Goal: Navigation & Orientation: Find specific page/section

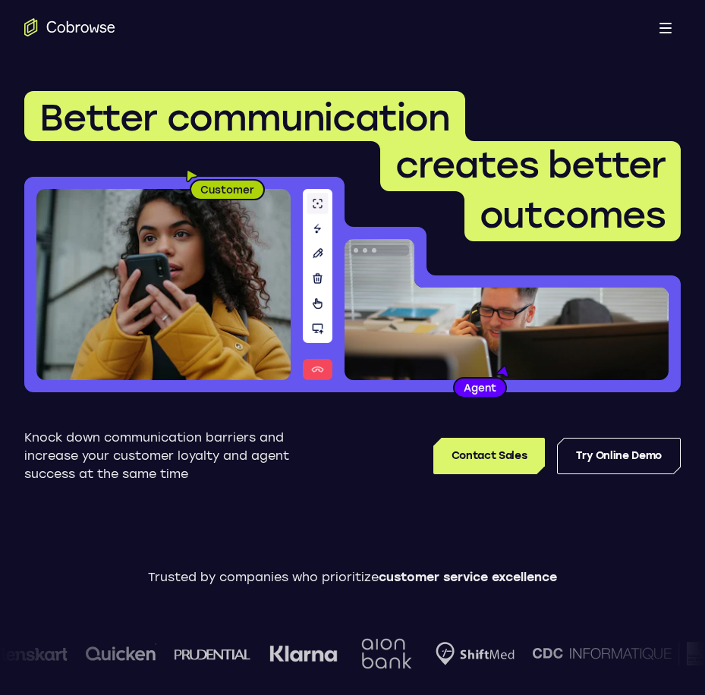
click at [661, 31] on button "Open main menu" at bounding box center [665, 27] width 30 height 30
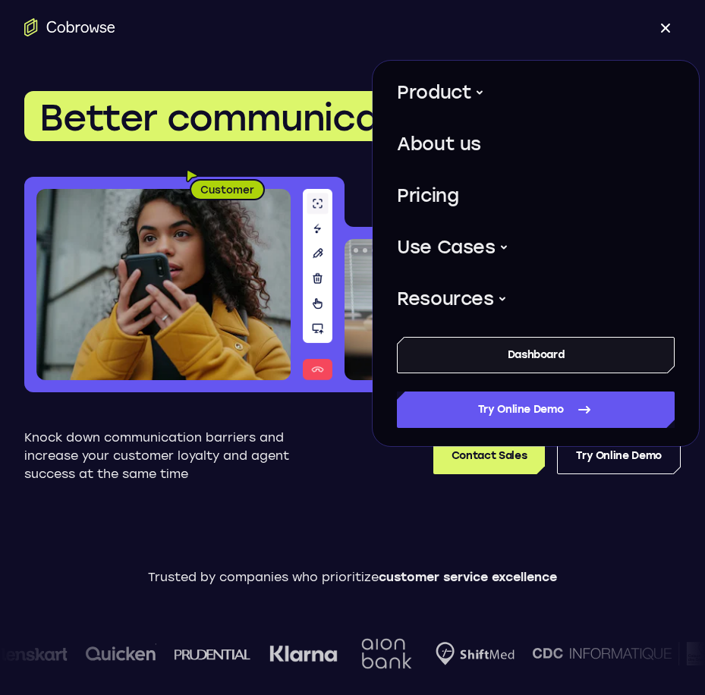
click at [545, 360] on link "Dashboard" at bounding box center [536, 355] width 278 height 36
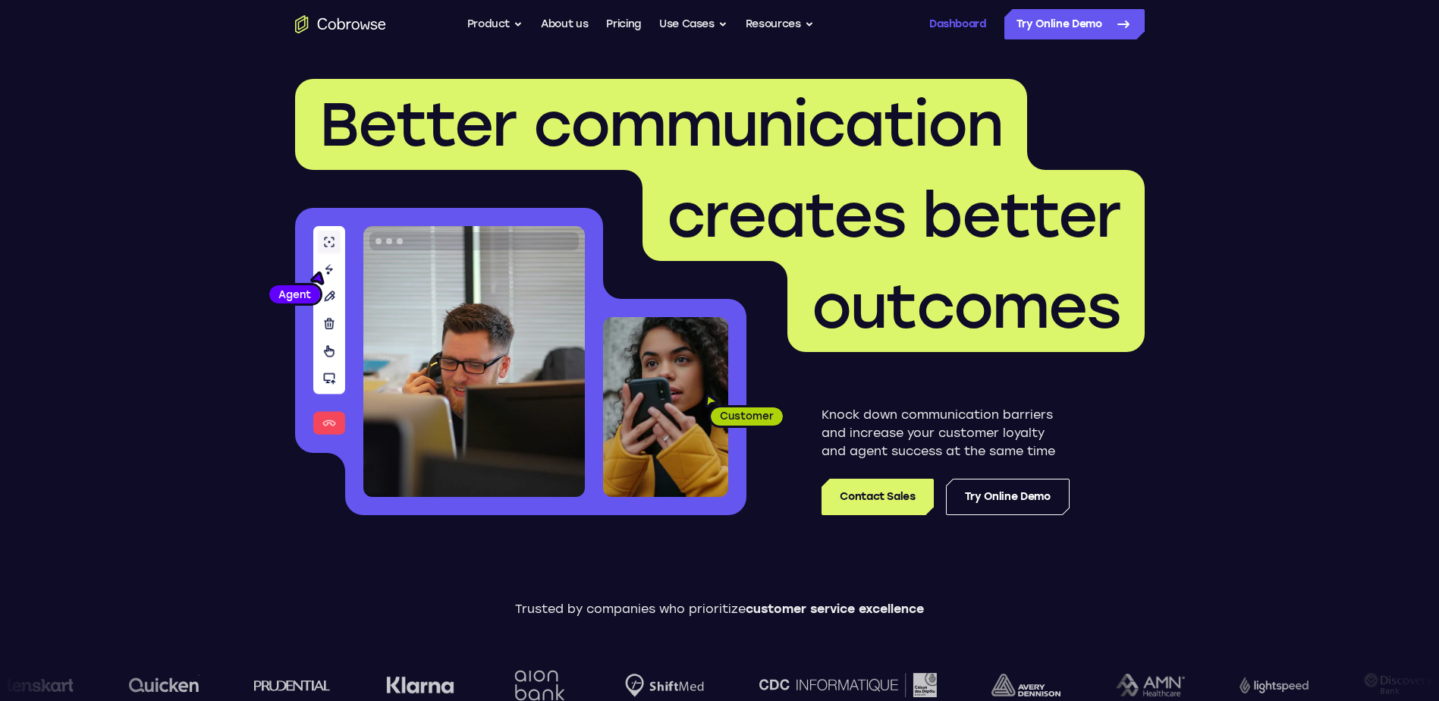
click at [704, 24] on link "Dashboard" at bounding box center [957, 24] width 57 height 30
click at [947, 20] on link "Dashboard" at bounding box center [957, 24] width 57 height 30
click at [949, 27] on link "Dashboard" at bounding box center [957, 24] width 57 height 30
click at [1076, 27] on link "Try Online Demo" at bounding box center [1074, 24] width 140 height 30
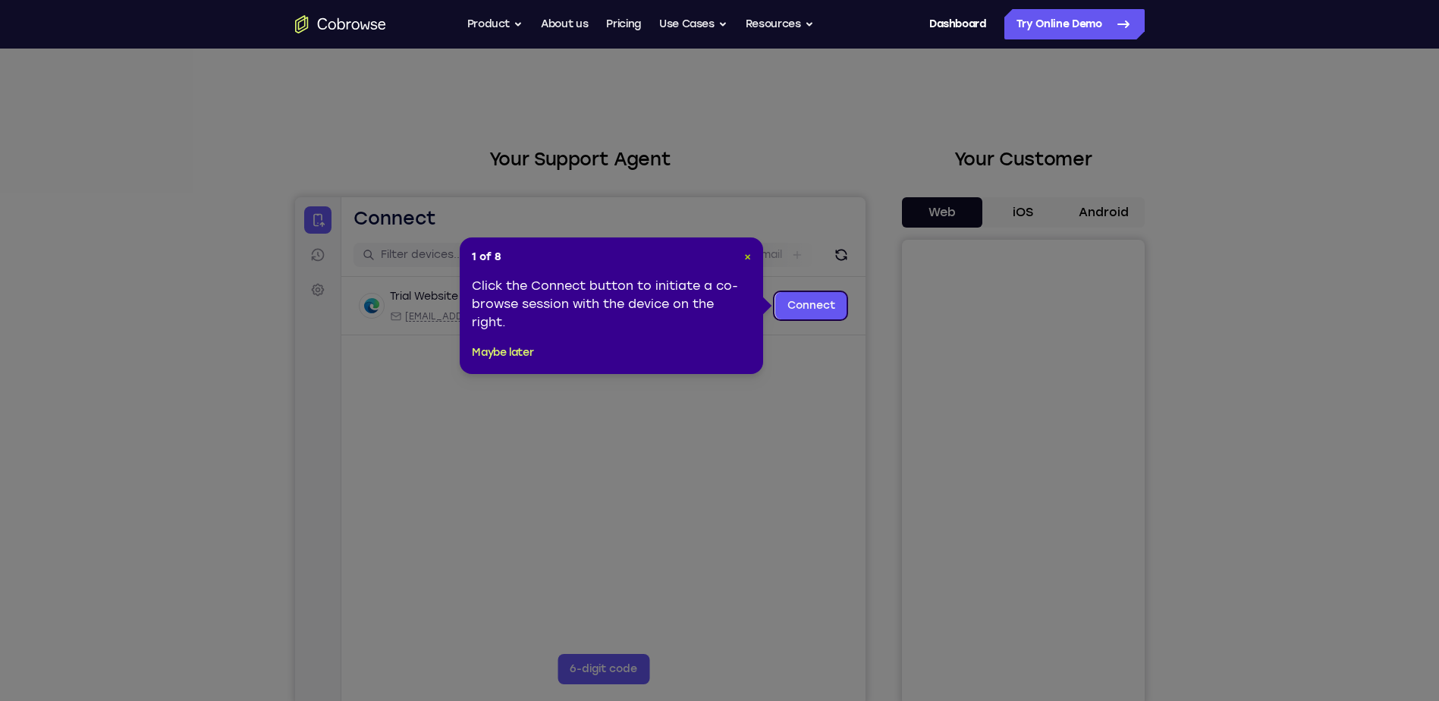
click at [750, 250] on span "×" at bounding box center [747, 256] width 7 height 13
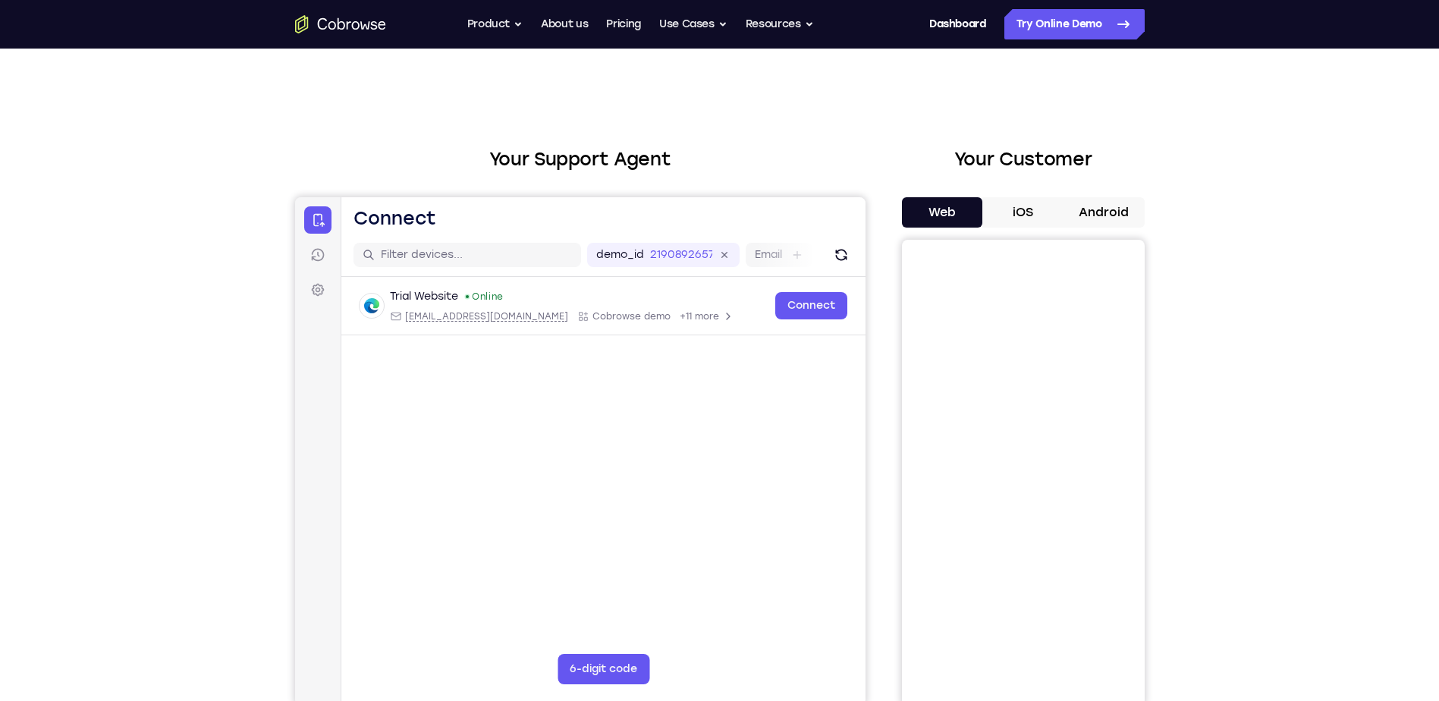
drag, startPoint x: 948, startPoint y: 19, endPoint x: 842, endPoint y: 80, distance: 122.7
click at [842, 80] on div "Your Support Agent Your Customer Web iOS Android Next Steps We’d be happy to gi…" at bounding box center [719, 549] width 971 height 1001
click at [781, 24] on button "Resources" at bounding box center [780, 24] width 68 height 30
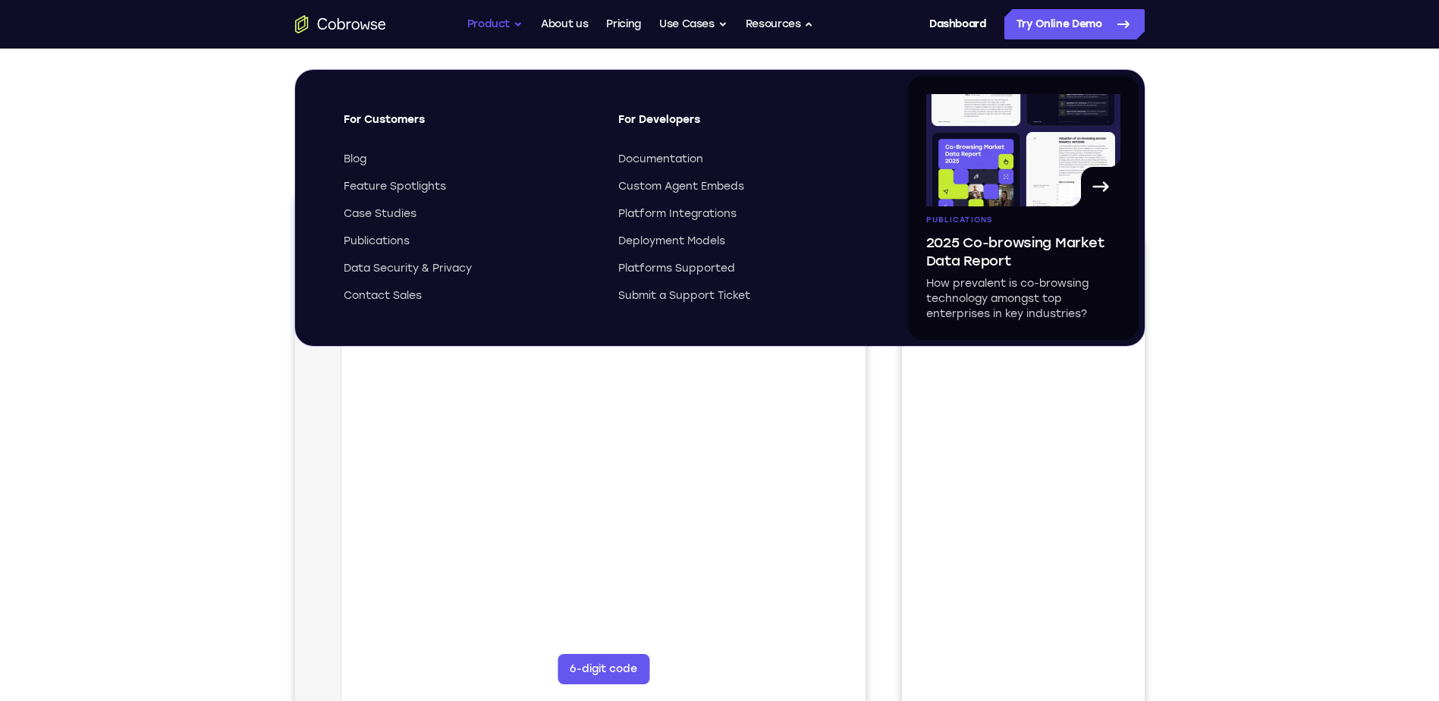
click at [492, 20] on button "Product" at bounding box center [495, 24] width 56 height 30
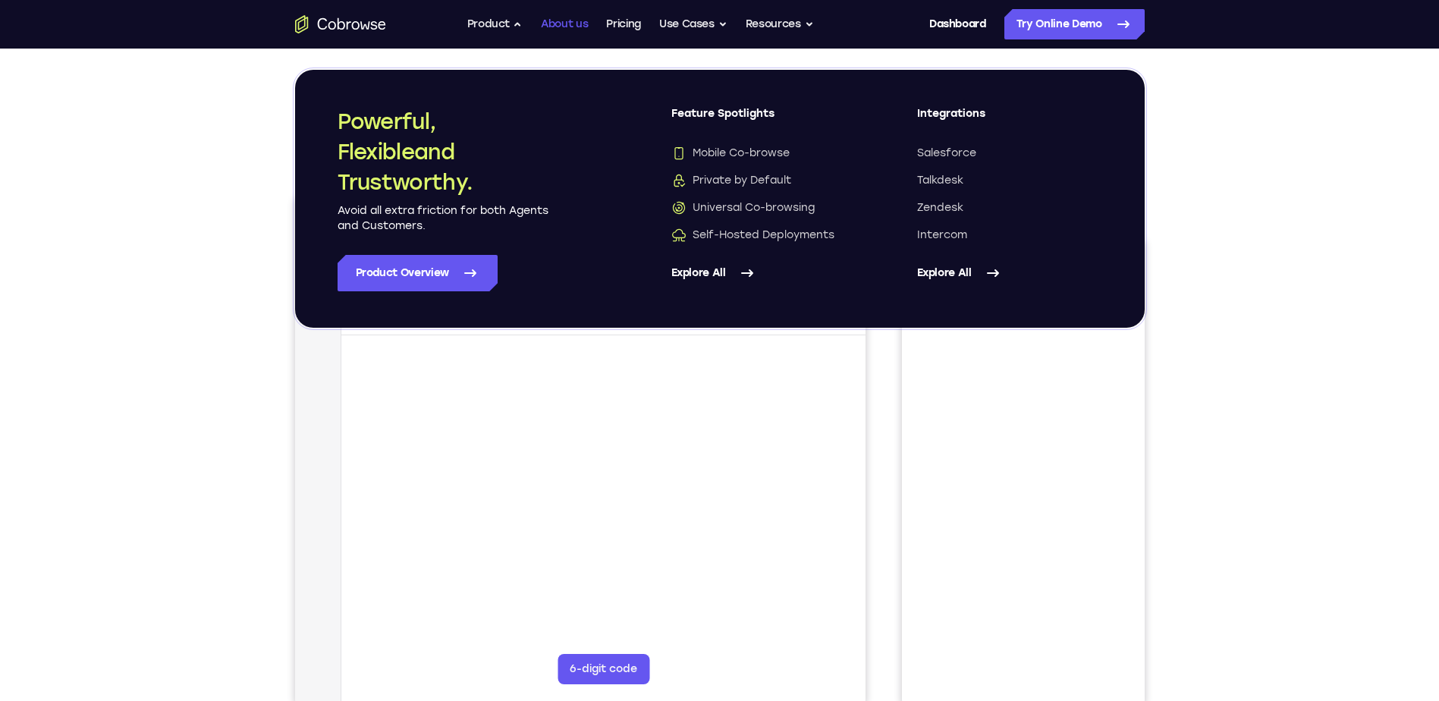
click at [548, 22] on link "About us" at bounding box center [564, 24] width 47 height 30
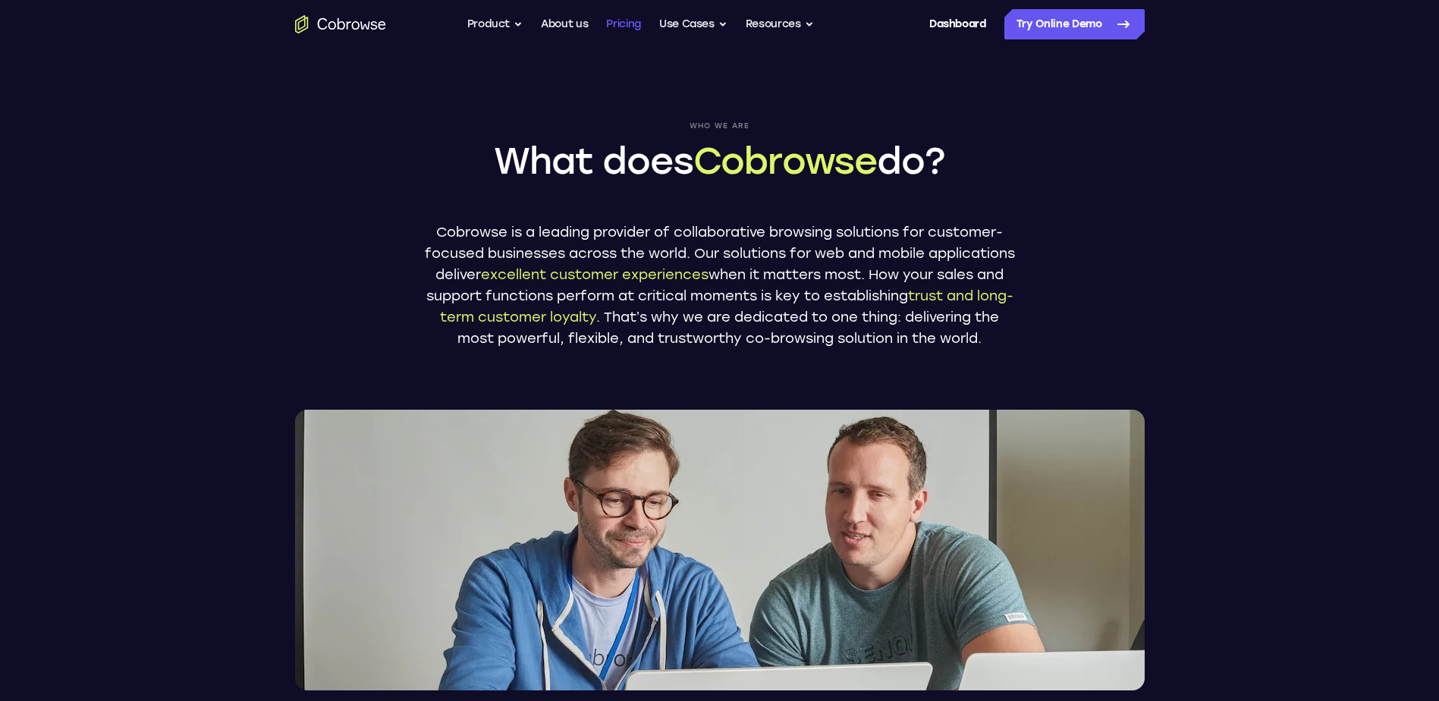
click at [613, 20] on link "Pricing" at bounding box center [623, 24] width 35 height 30
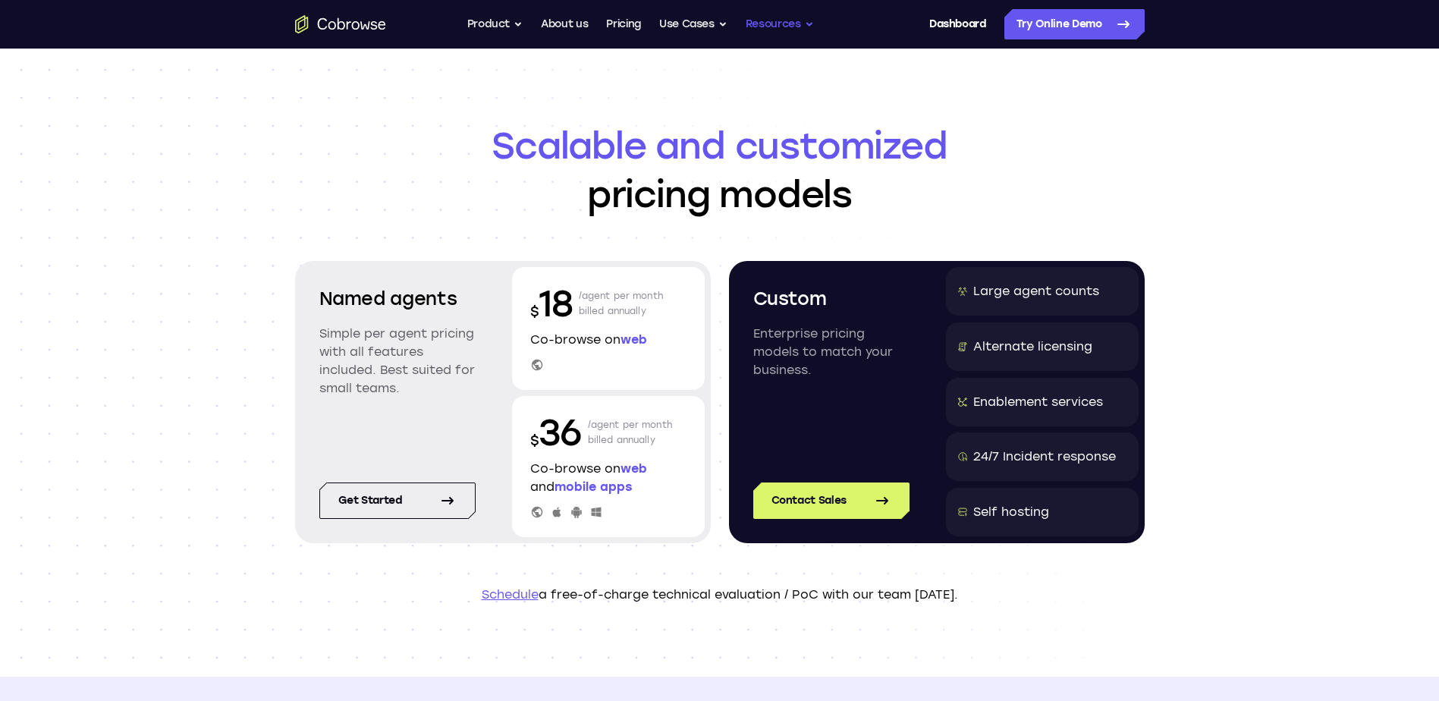
click at [787, 27] on button "Resources" at bounding box center [780, 24] width 68 height 30
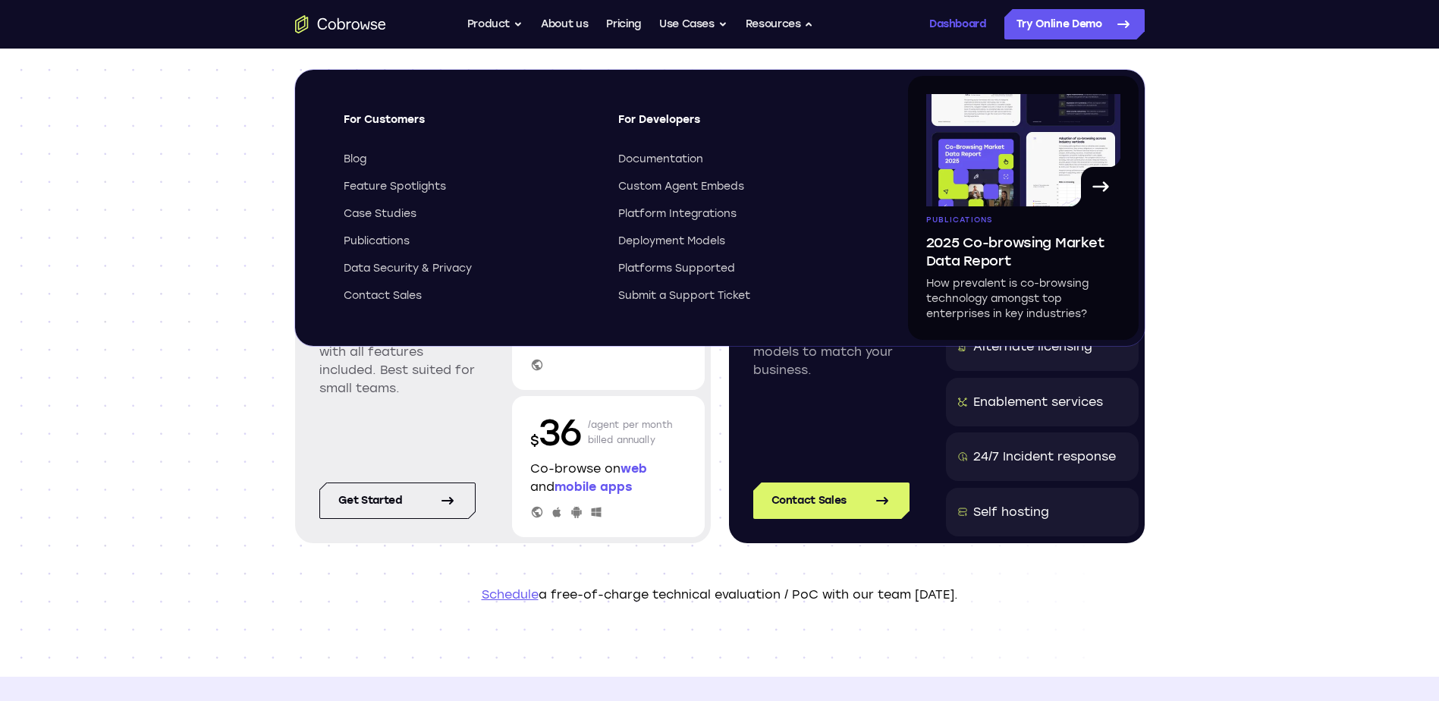
click at [950, 21] on link "Dashboard" at bounding box center [957, 24] width 57 height 30
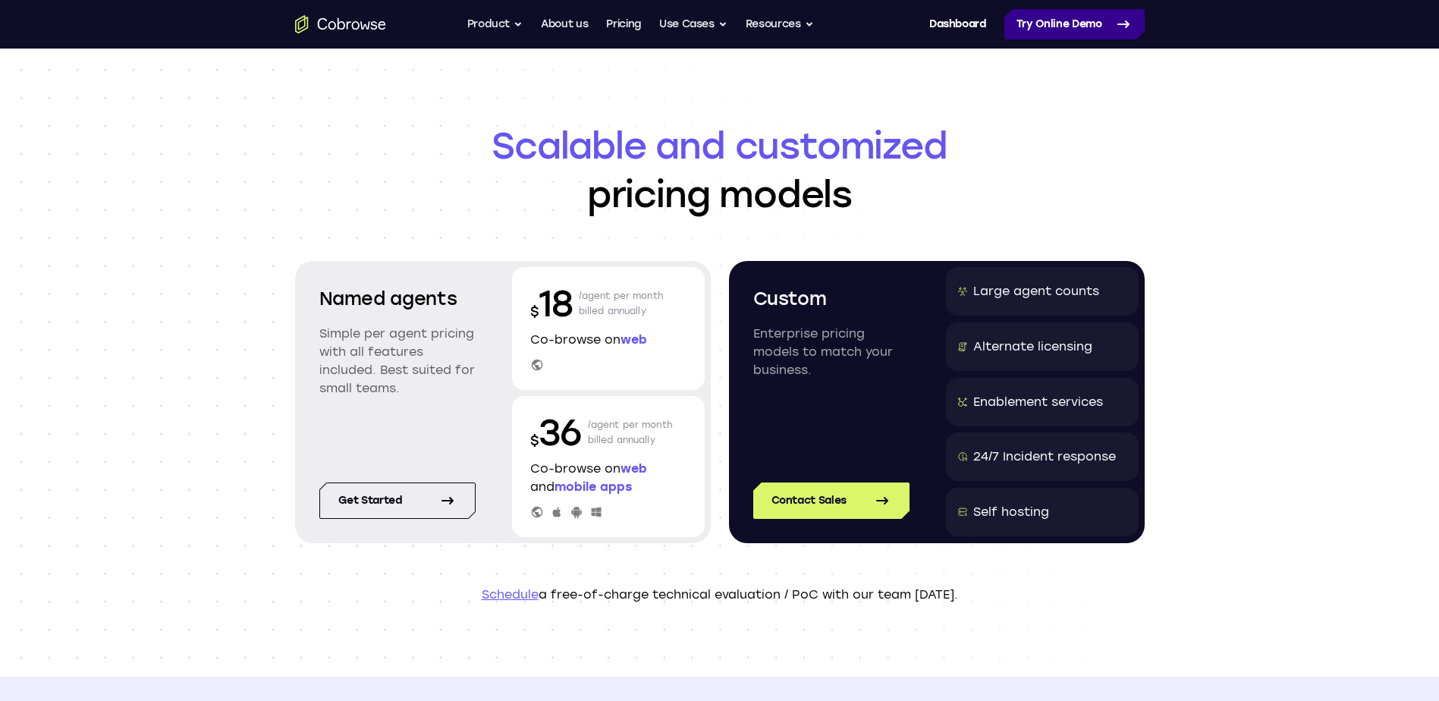
click at [1129, 29] on icon at bounding box center [1123, 24] width 18 height 18
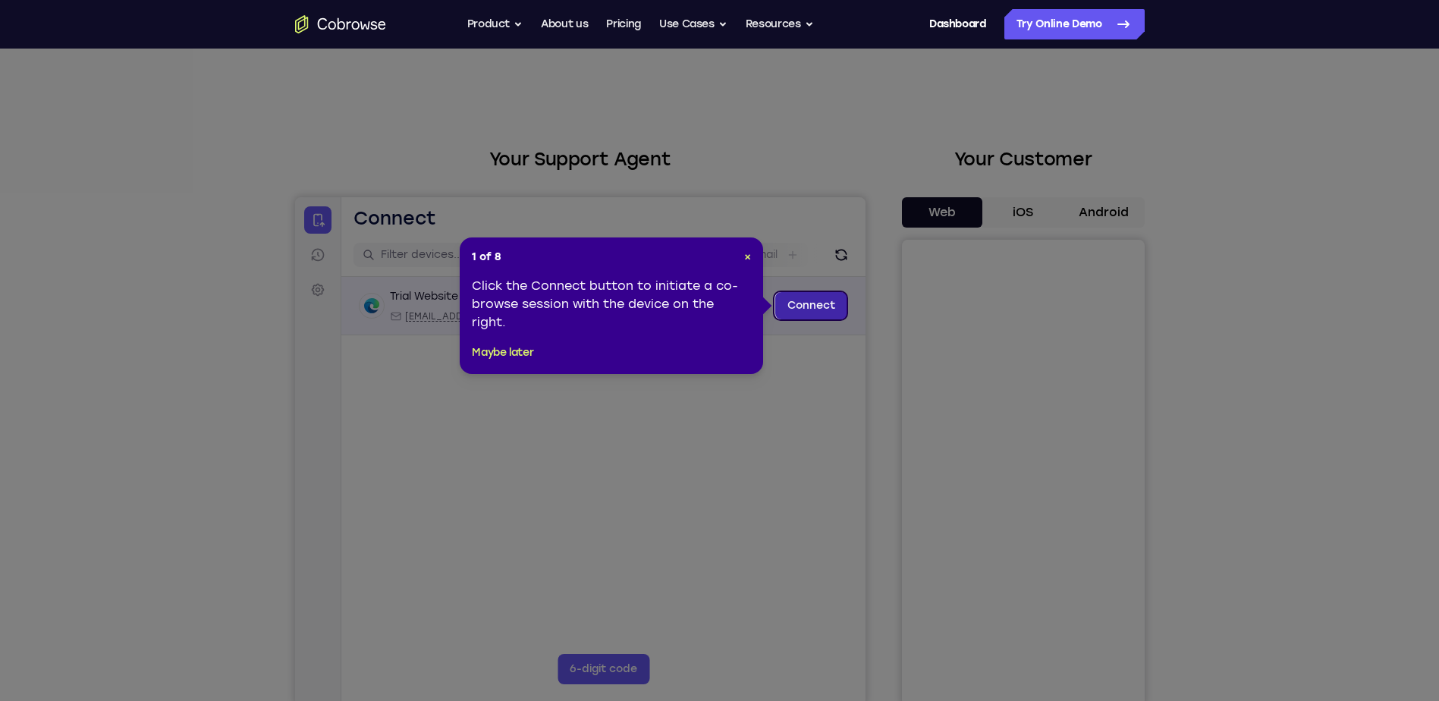
click at [817, 313] on link "Connect" at bounding box center [810, 305] width 72 height 27
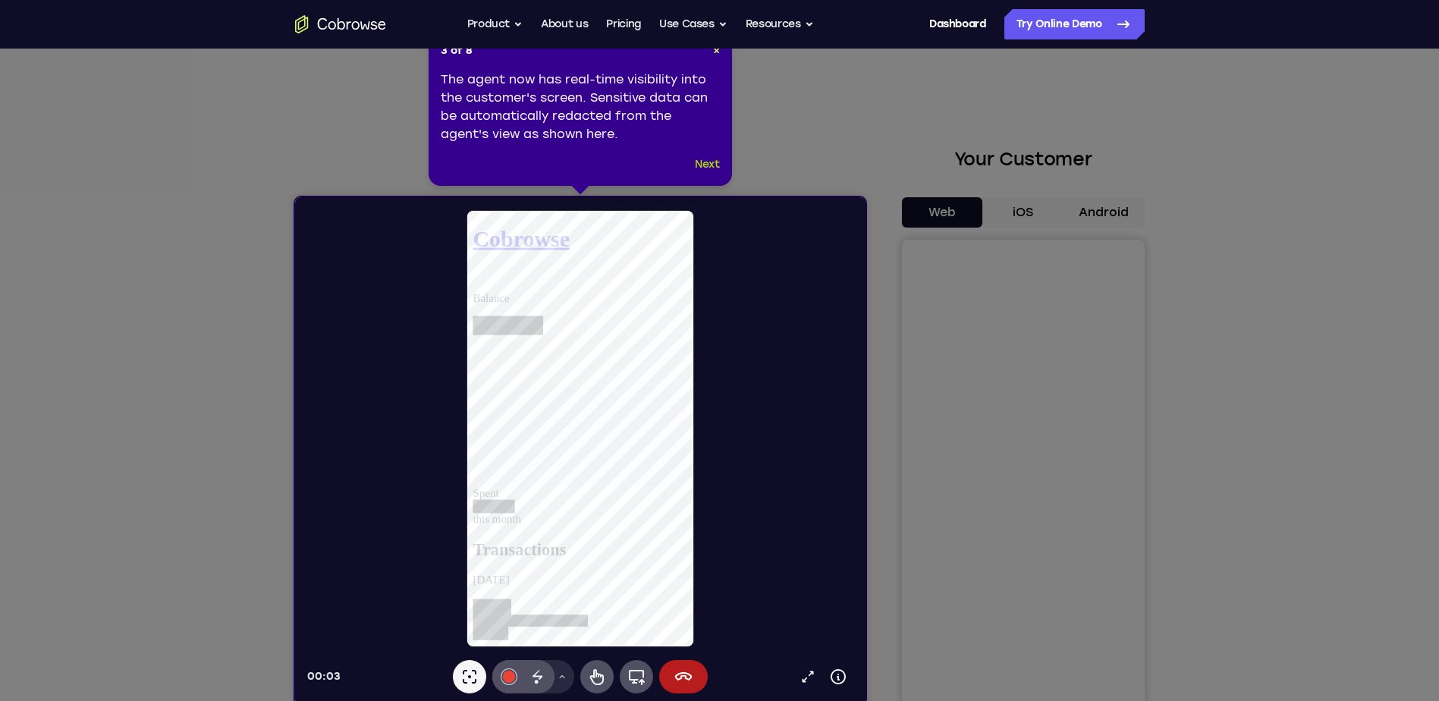
click at [705, 158] on button "Next" at bounding box center [707, 164] width 25 height 18
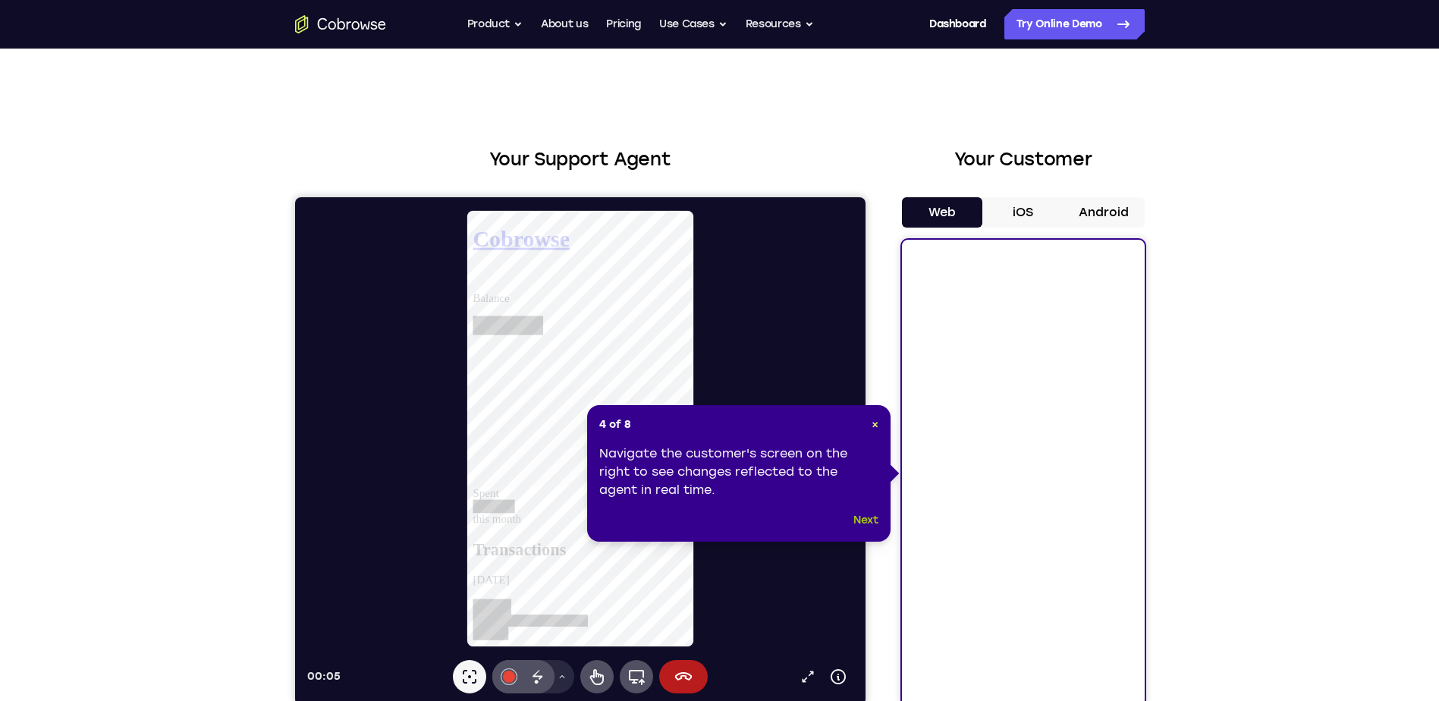
click at [865, 518] on button "Next" at bounding box center [865, 520] width 25 height 18
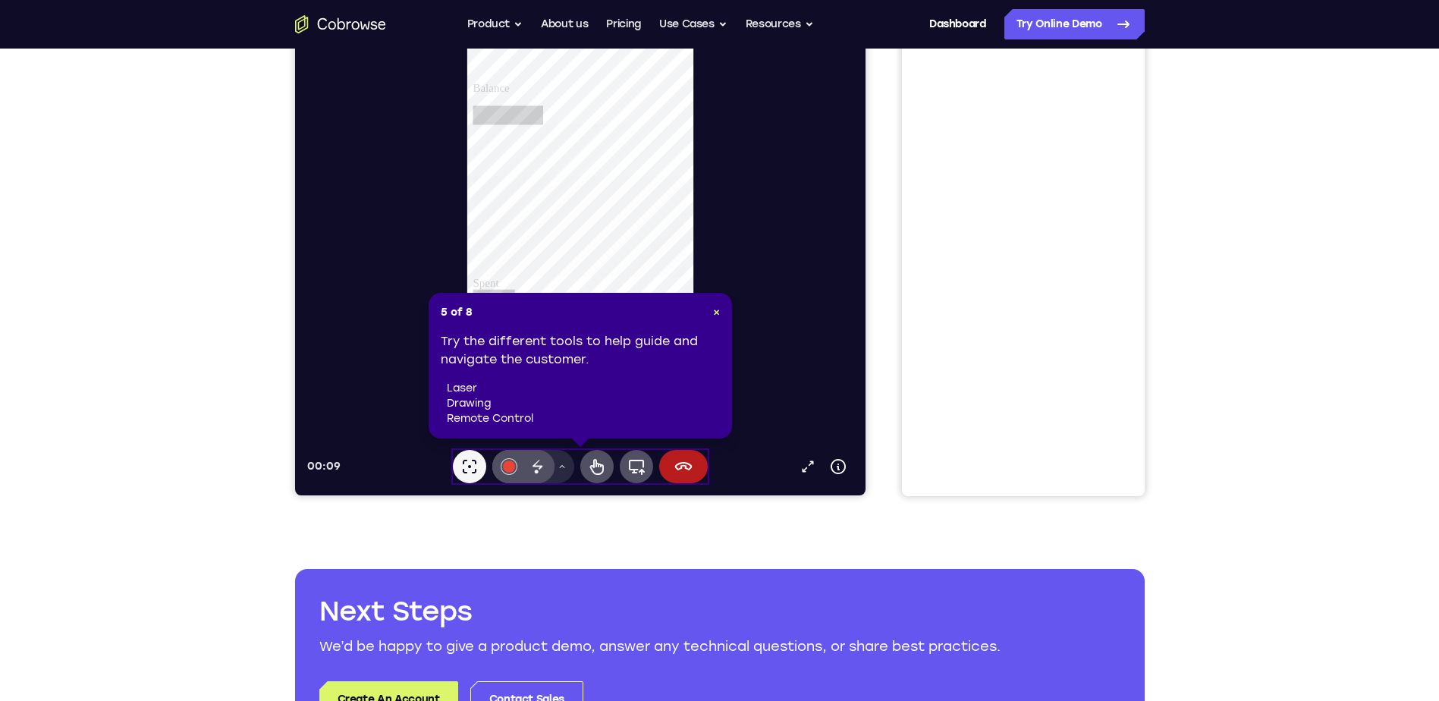
scroll to position [177, 0]
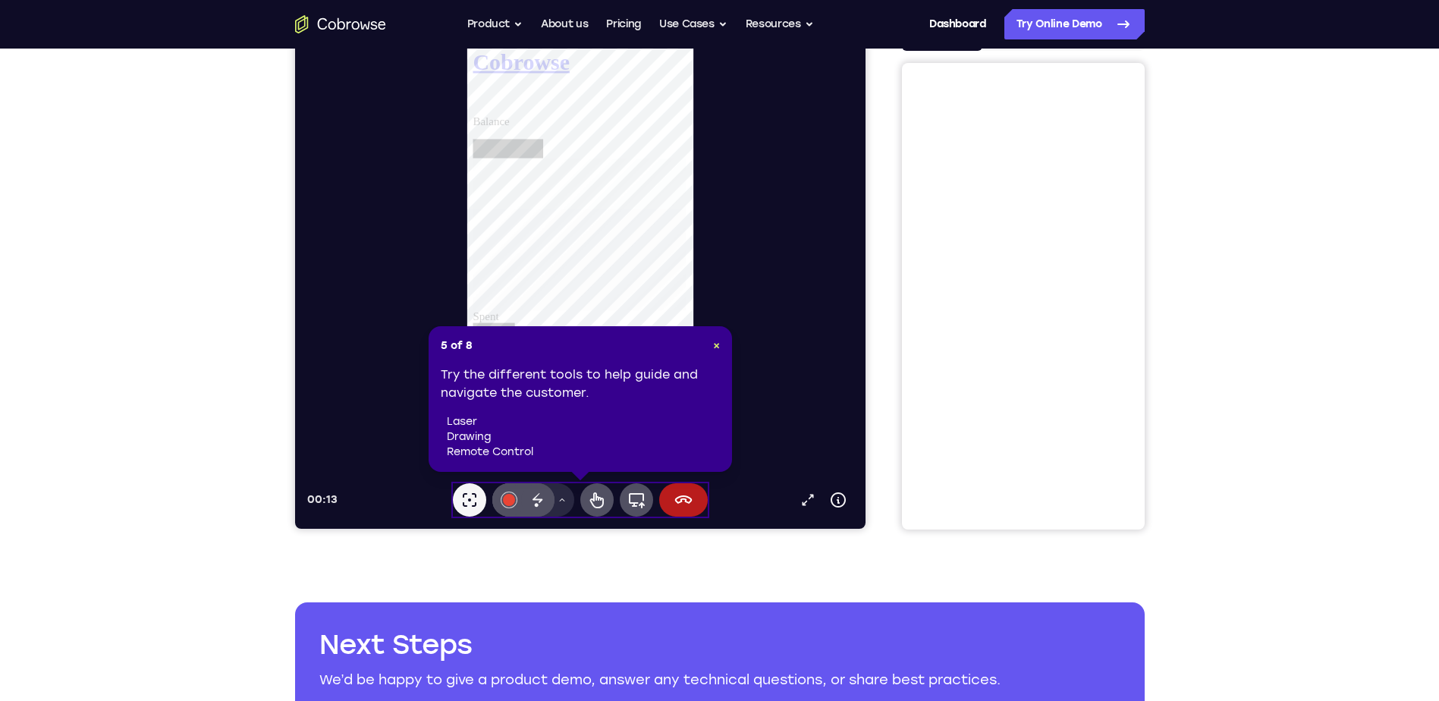
drag, startPoint x: 476, startPoint y: 447, endPoint x: 538, endPoint y: 432, distance: 63.3
click at [477, 447] on li "remote control" at bounding box center [583, 451] width 273 height 15
click at [613, 423] on li "laser" at bounding box center [583, 421] width 273 height 15
click at [715, 341] on span "×" at bounding box center [716, 345] width 7 height 13
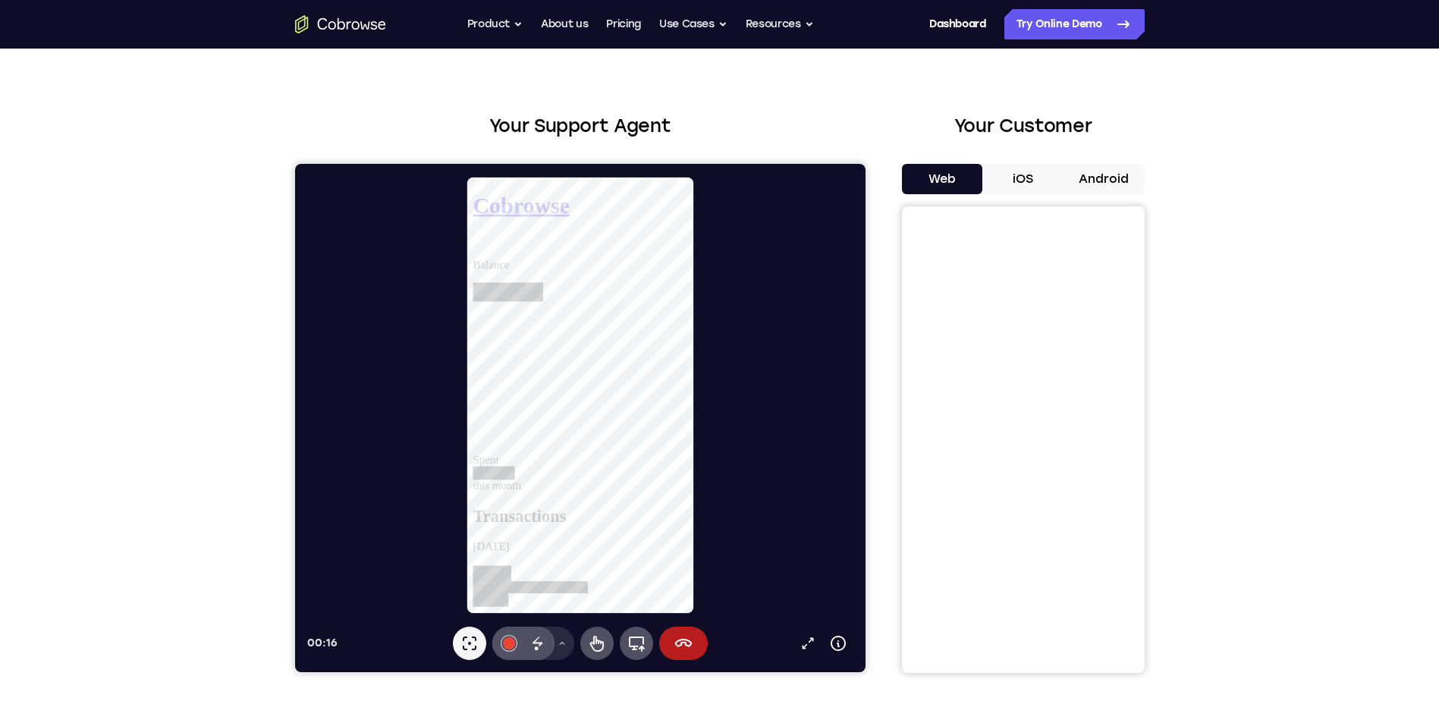
scroll to position [0, 0]
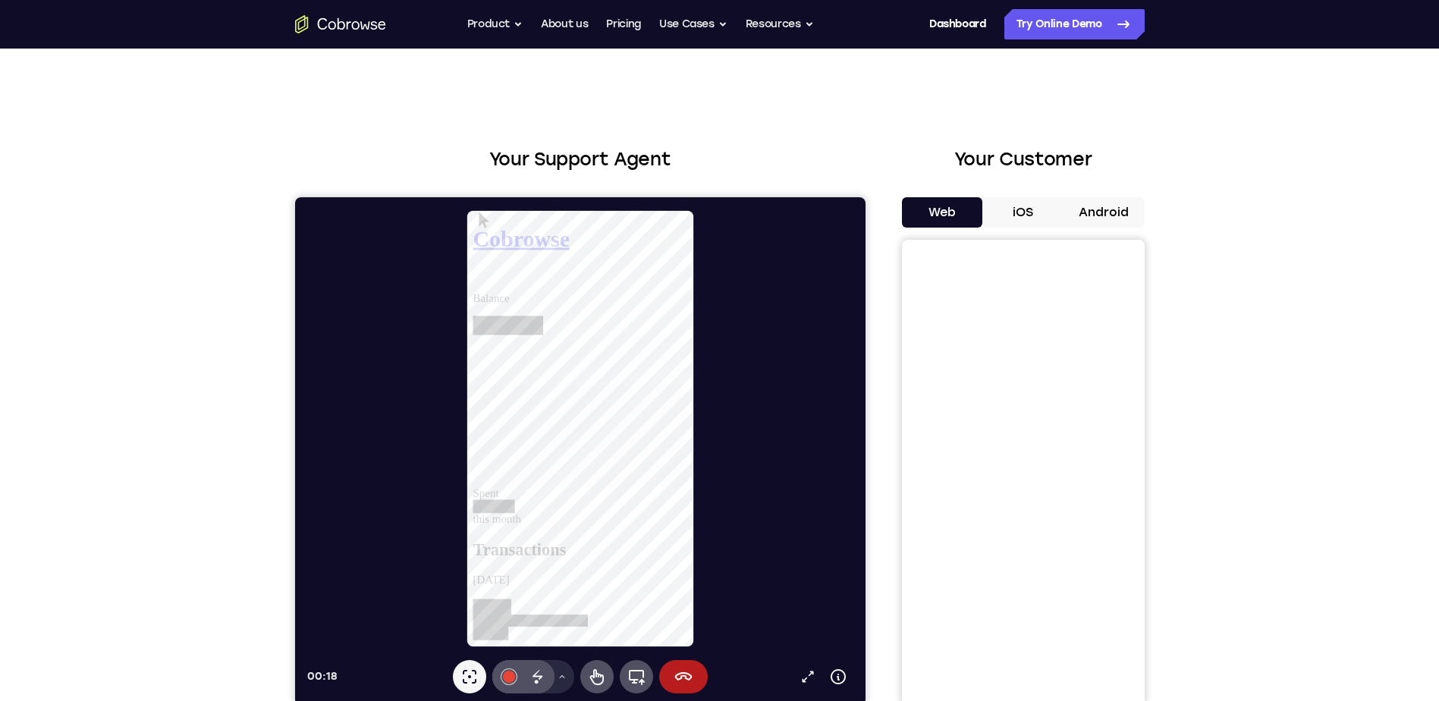
drag, startPoint x: 1130, startPoint y: 210, endPoint x: 1118, endPoint y: 214, distance: 12.7
click at [1122, 215] on button "Android" at bounding box center [1103, 212] width 81 height 30
click at [313, 19] on icon "Go to the home page" at bounding box center [340, 24] width 91 height 18
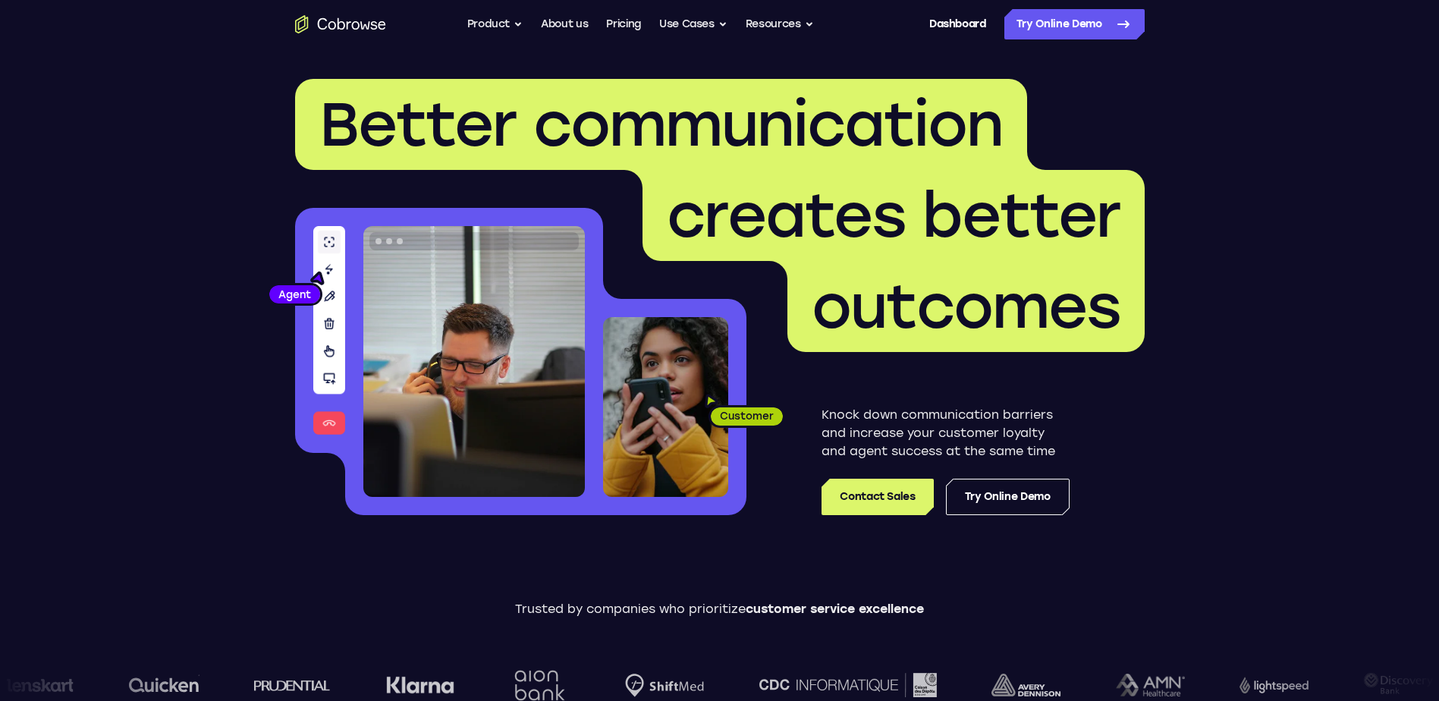
click at [905, 19] on div "Dashboard / Register" at bounding box center [940, 24] width 91 height 30
click at [915, 20] on div "Dashboard / Register" at bounding box center [940, 24] width 91 height 30
click at [905, 27] on div "Dashboard / Register" at bounding box center [940, 24] width 91 height 30
